Goal: Check status: Check status

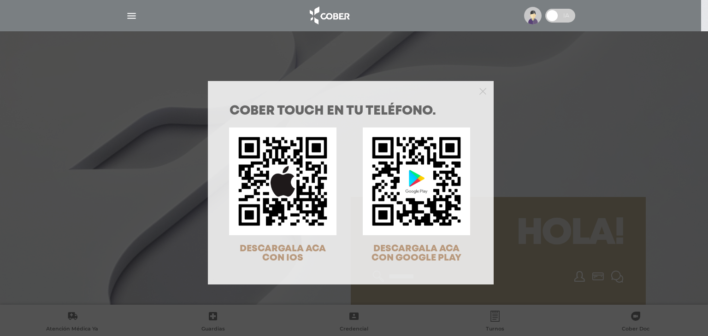
click at [534, 106] on div "COBER TOUCH en tu teléfono. DESCARGALA ACA CON IOS DESCARGALA ACA CON GOOGLE PL…" at bounding box center [354, 168] width 708 height 336
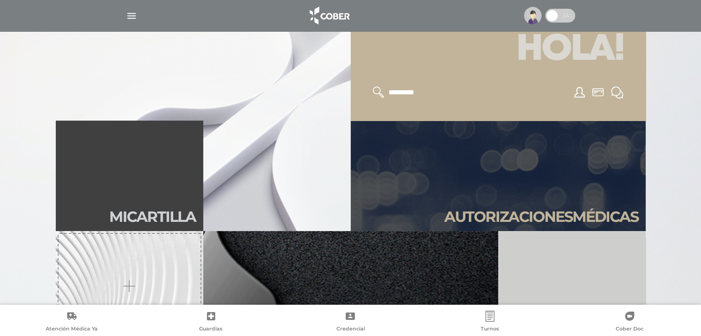
scroll to position [230, 0]
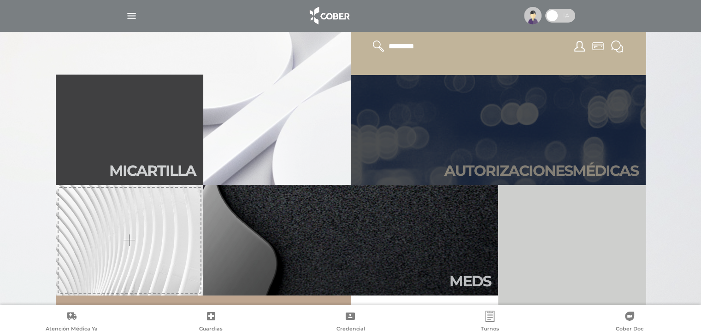
click at [520, 170] on h2 "Autori zaciones médicas" at bounding box center [541, 171] width 194 height 18
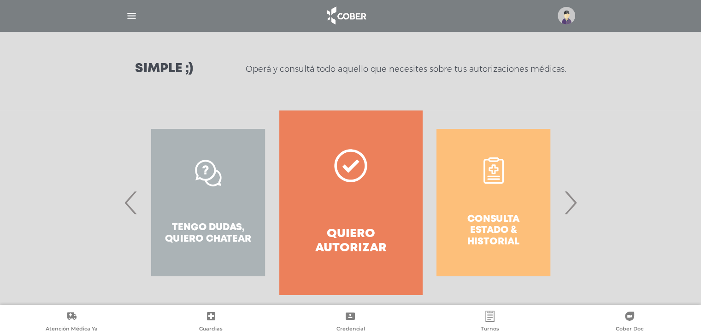
scroll to position [126, 0]
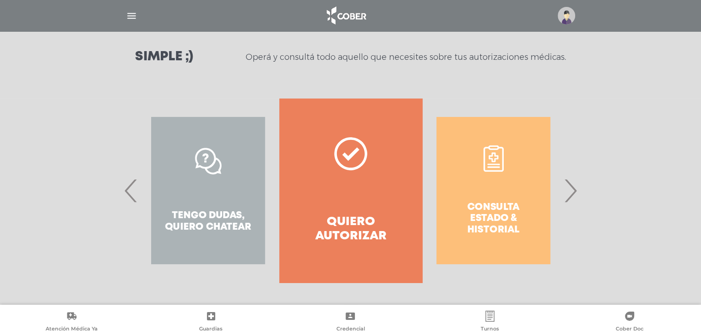
click at [570, 193] on span "›" at bounding box center [570, 191] width 18 height 50
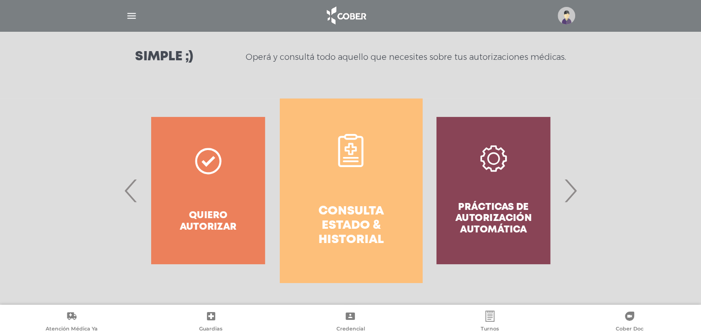
click at [334, 192] on link "Consulta estado & historial" at bounding box center [351, 191] width 142 height 184
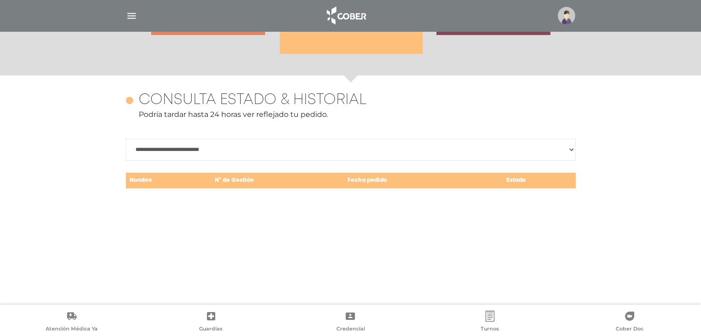
scroll to position [400, 0]
